Goal: Navigation & Orientation: Find specific page/section

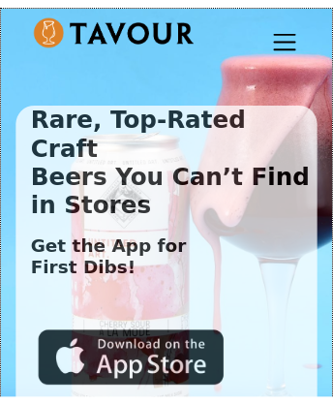
scroll to position [6298, 0]
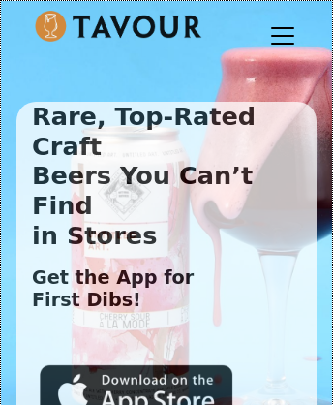
click at [115, 26] on img at bounding box center [119, 26] width 168 height 31
